Goal: Task Accomplishment & Management: Use online tool/utility

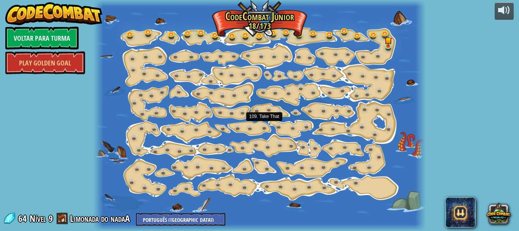
select select "pt-BR"
click at [132, 33] on link at bounding box center [131, 34] width 15 height 15
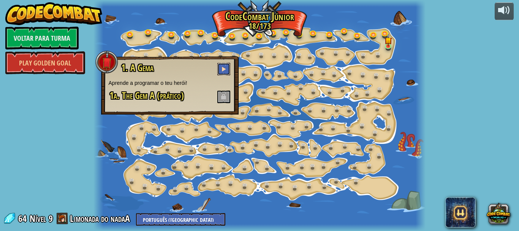
click at [224, 70] on span at bounding box center [223, 68] width 5 height 5
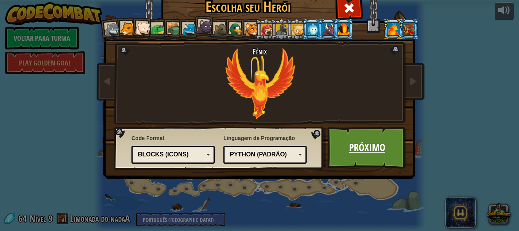
click at [355, 141] on link "Próximo" at bounding box center [366, 147] width 79 height 42
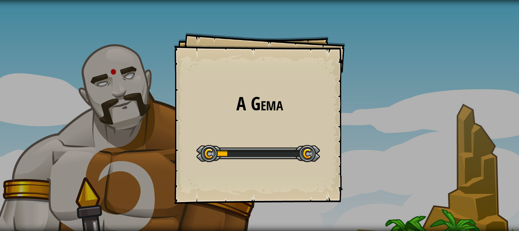
drag, startPoint x: 274, startPoint y: 169, endPoint x: 274, endPoint y: 159, distance: 9.5
click at [274, 162] on div "A Gema Goals Start Level Erro ao carregar do servidor Você precisa de uma assin…" at bounding box center [259, 118] width 171 height 171
drag, startPoint x: 274, startPoint y: 159, endPoint x: 338, endPoint y: 155, distance: 63.5
click at [336, 155] on div "A Gema Goals Start Level Erro ao carregar do servidor Você precisa de uma assin…" at bounding box center [259, 118] width 171 height 171
drag, startPoint x: 338, startPoint y: 155, endPoint x: 315, endPoint y: 160, distance: 22.9
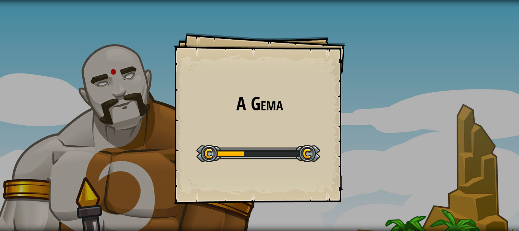
click at [319, 160] on div "A Gema Goals Start Level Erro ao carregar do servidor Você precisa de uma assin…" at bounding box center [259, 118] width 171 height 171
click at [314, 160] on div at bounding box center [257, 153] width 123 height 17
click at [278, 154] on div at bounding box center [257, 153] width 123 height 17
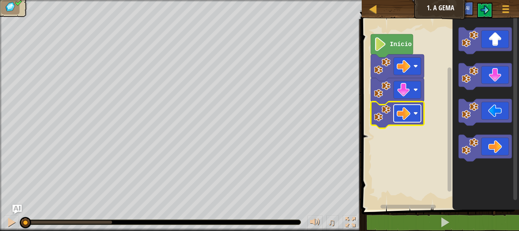
click at [407, 117] on image "Espaço de trabalho do Blockly" at bounding box center [403, 113] width 14 height 14
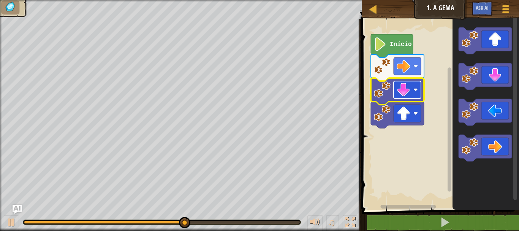
click at [404, 95] on image "Espaço de trabalho do Blockly" at bounding box center [403, 90] width 14 height 14
click at [400, 126] on rect "Espaço de trabalho do Blockly" at bounding box center [439, 112] width 160 height 194
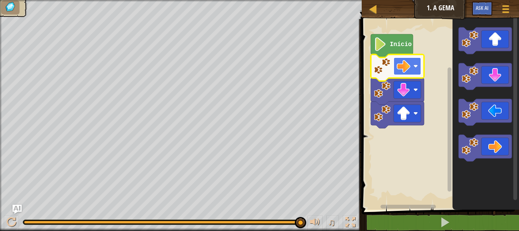
click at [405, 72] on image "Espaço de trabalho do Blockly" at bounding box center [403, 66] width 14 height 14
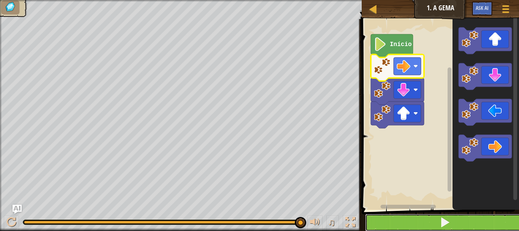
click at [404, 220] on button at bounding box center [445, 221] width 160 height 17
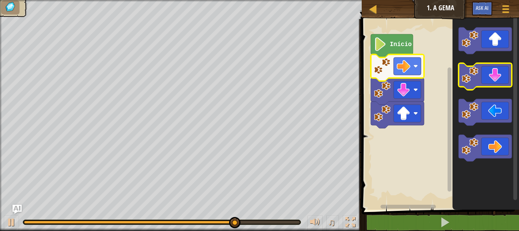
click at [490, 81] on icon "Espaço de trabalho do Blockly" at bounding box center [484, 76] width 53 height 27
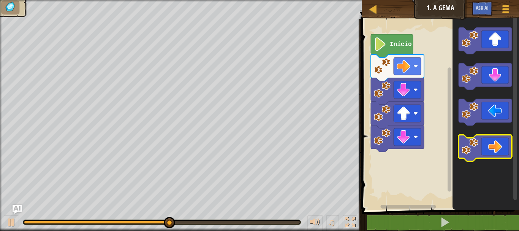
click at [499, 151] on icon "Espaço de trabalho do Blockly" at bounding box center [484, 147] width 53 height 27
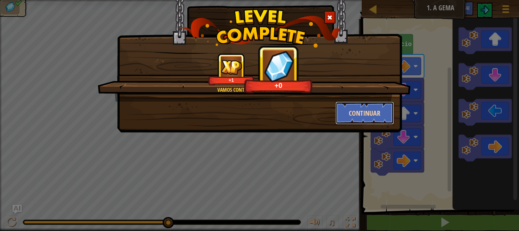
click at [379, 112] on button "Continuar" at bounding box center [364, 112] width 59 height 23
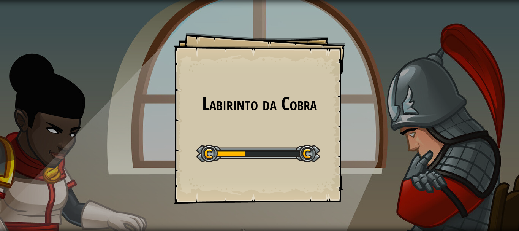
click at [305, 152] on div at bounding box center [257, 153] width 123 height 17
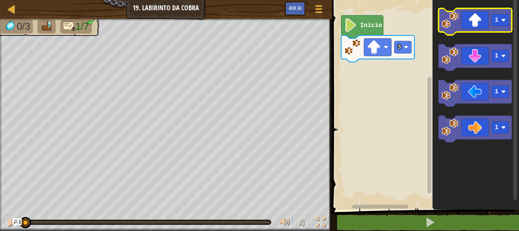
click at [479, 17] on icon "Espaço de trabalho do Blockly" at bounding box center [474, 21] width 73 height 27
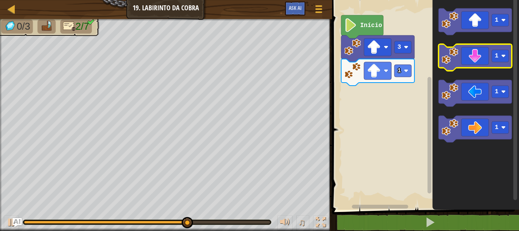
click at [463, 49] on icon "Espaço de trabalho do Blockly" at bounding box center [474, 57] width 73 height 27
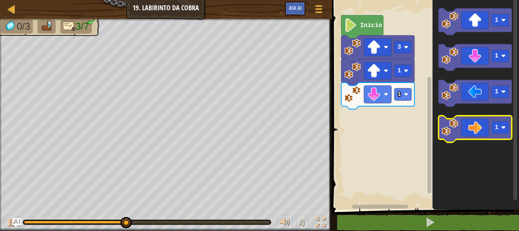
click at [471, 133] on icon "Espaço de trabalho do Blockly" at bounding box center [474, 128] width 73 height 27
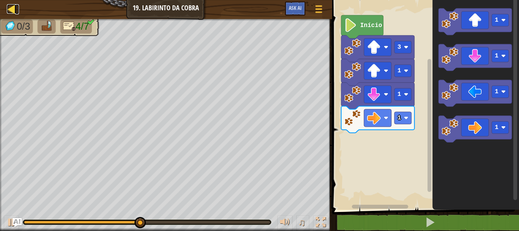
click at [13, 8] on div at bounding box center [11, 8] width 9 height 9
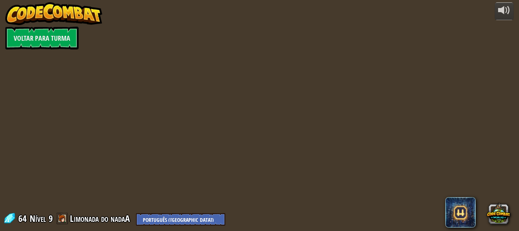
select select "pt-BR"
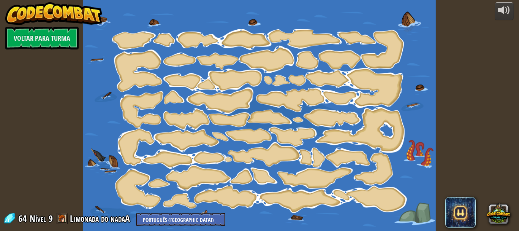
select select "pt-BR"
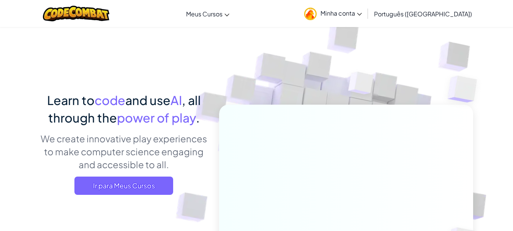
drag, startPoint x: 400, startPoint y: 113, endPoint x: 223, endPoint y: 51, distance: 187.1
drag, startPoint x: 223, startPoint y: 51, endPoint x: 369, endPoint y: 76, distance: 148.0
drag, startPoint x: 369, startPoint y: 76, endPoint x: 351, endPoint y: 75, distance: 17.9
click at [351, 75] on img at bounding box center [361, 85] width 55 height 57
click at [354, 84] on img at bounding box center [361, 85] width 55 height 57
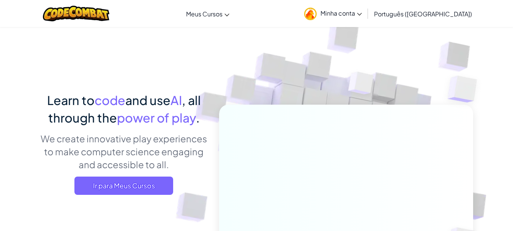
drag, startPoint x: 346, startPoint y: 107, endPoint x: 186, endPoint y: 91, distance: 160.6
